Goal: Transaction & Acquisition: Purchase product/service

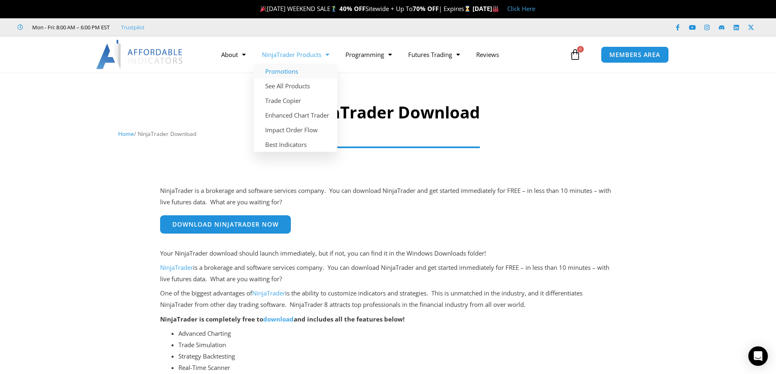
click at [287, 69] on link "Promotions" at bounding box center [296, 71] width 84 height 15
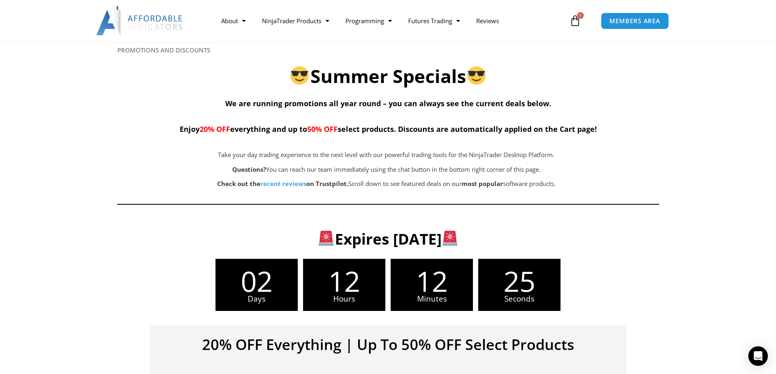
scroll to position [163, 0]
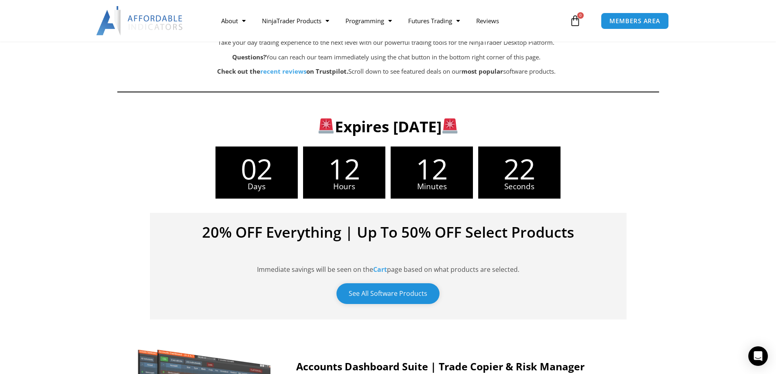
click at [397, 294] on link "See All Software Products" at bounding box center [388, 294] width 103 height 21
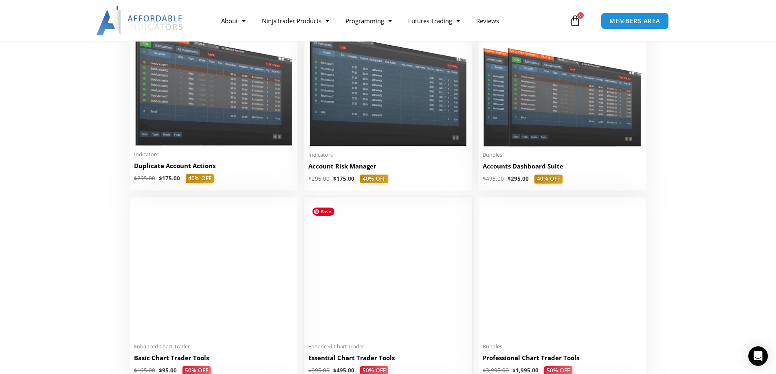
scroll to position [204, 0]
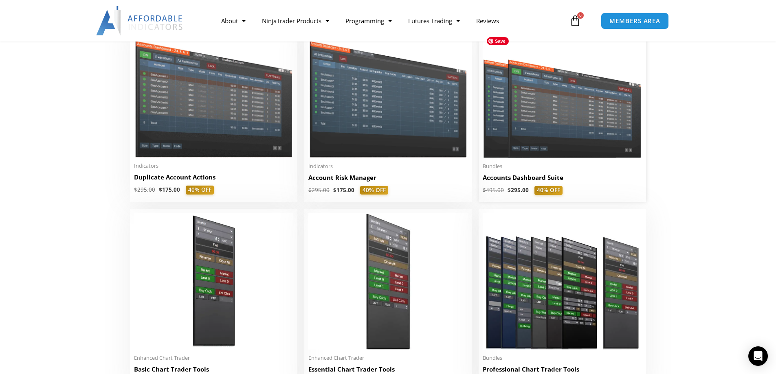
click at [559, 132] on img at bounding box center [562, 94] width 159 height 127
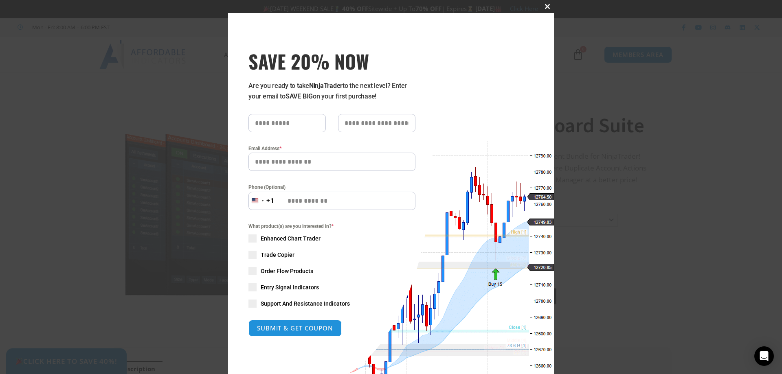
click at [542, 6] on span at bounding box center [547, 6] width 13 height 5
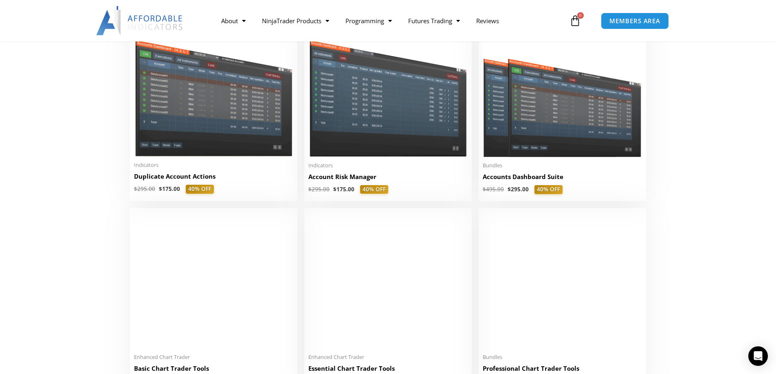
scroll to position [204, 0]
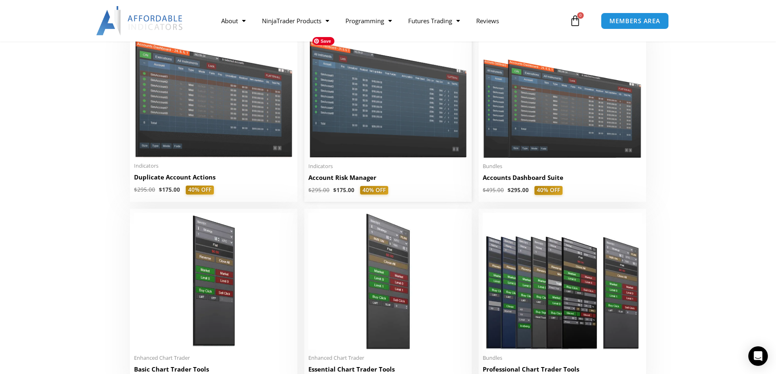
click at [399, 128] on img at bounding box center [387, 94] width 159 height 127
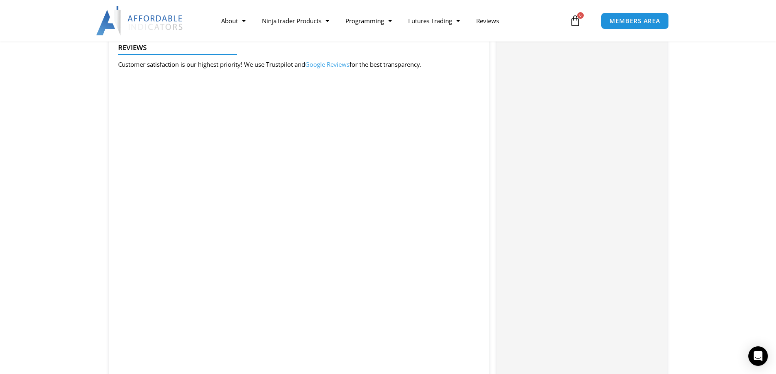
scroll to position [1385, 0]
